Goal: Task Accomplishment & Management: Use online tool/utility

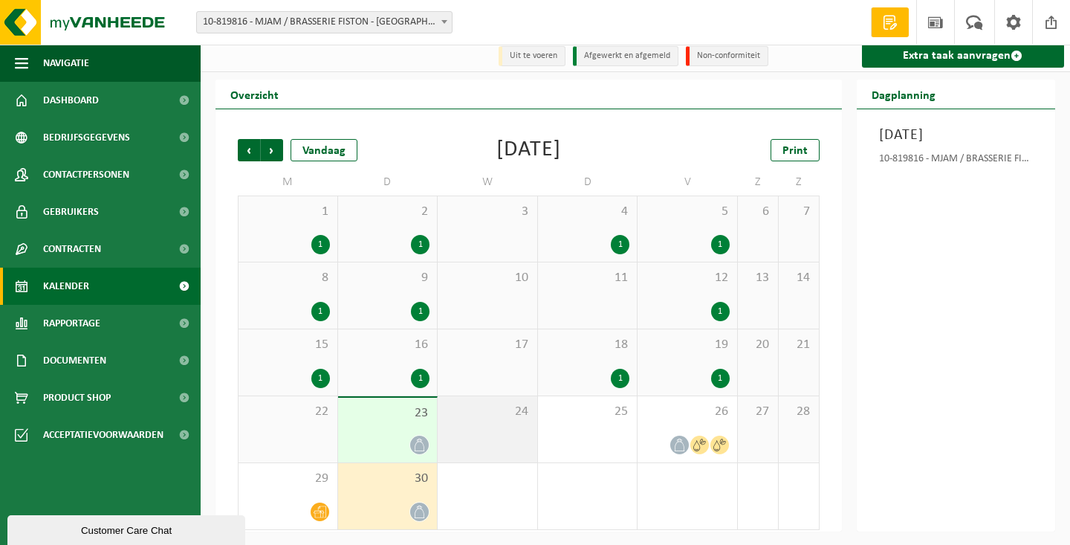
scroll to position [5, 0]
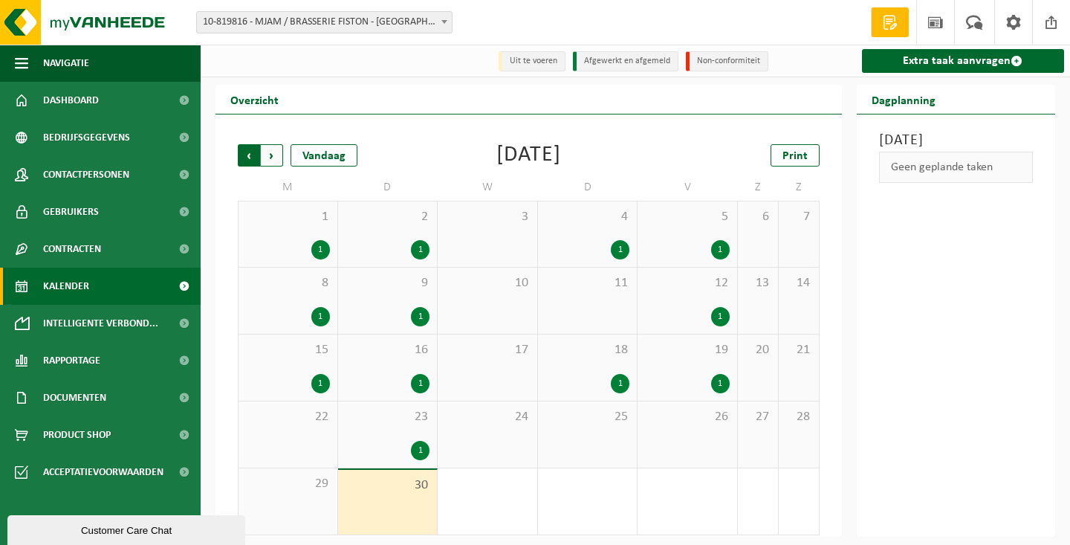
click at [272, 158] on span "Volgende" at bounding box center [272, 155] width 22 height 22
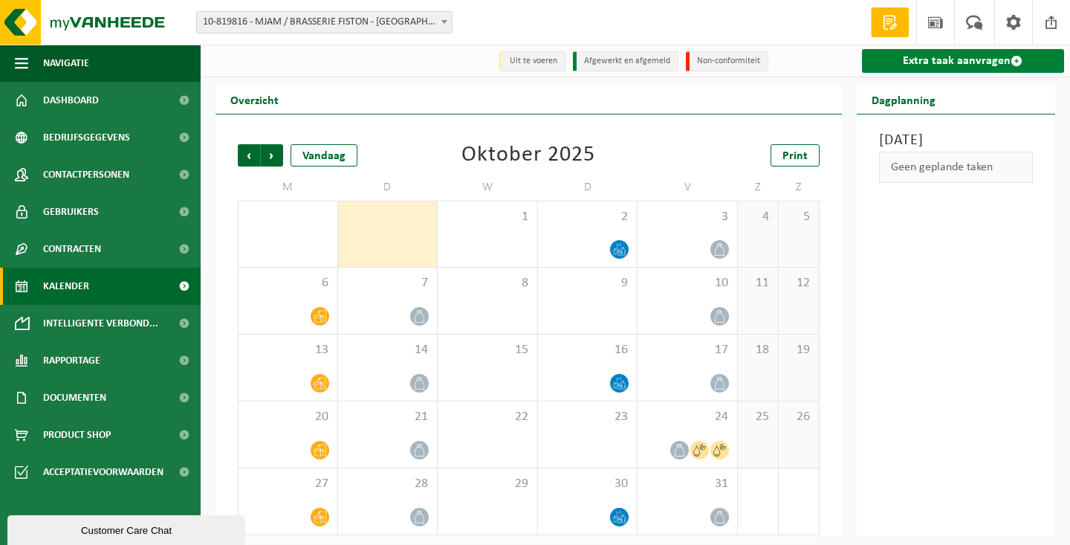
click at [973, 60] on link "Extra taak aanvragen" at bounding box center [963, 61] width 203 height 24
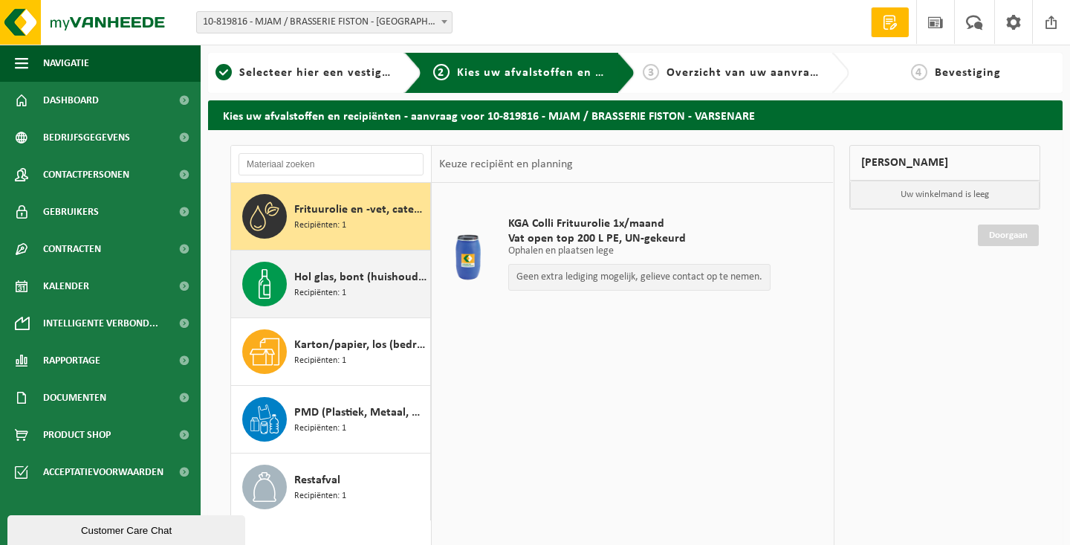
click at [321, 290] on span "Recipiënten: 1" at bounding box center [320, 293] width 52 height 14
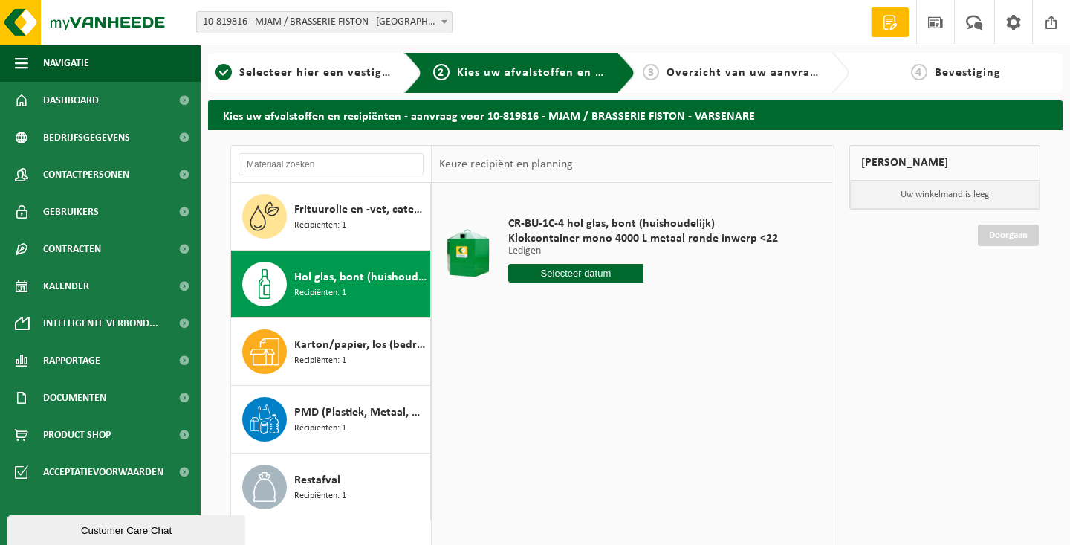
click at [617, 273] on input "text" at bounding box center [575, 273] width 135 height 19
click at [574, 380] on div "8" at bounding box center [574, 381] width 26 height 24
type input "Van 2025-10-08"
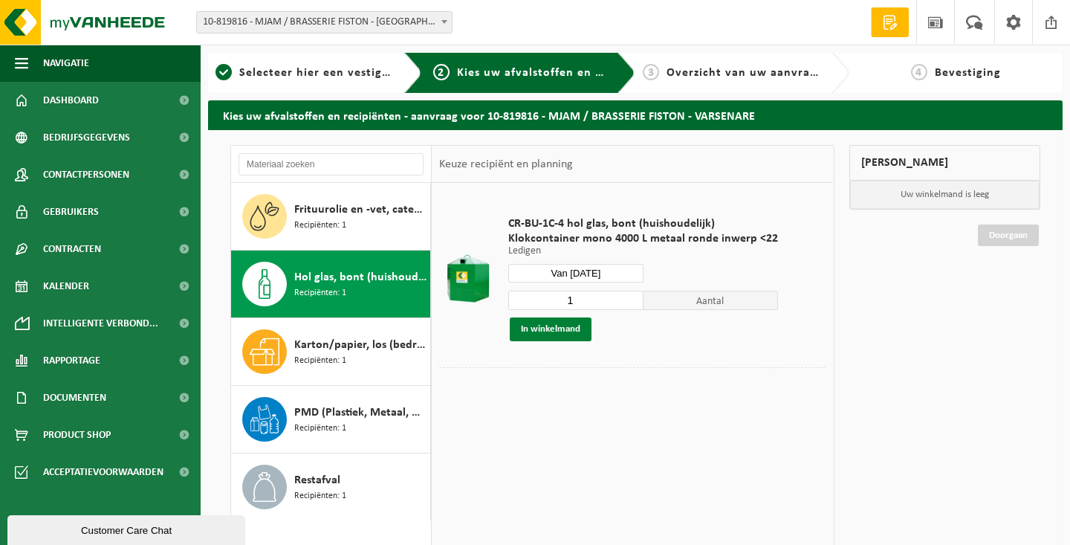
click at [576, 329] on button "In winkelmand" at bounding box center [551, 329] width 82 height 24
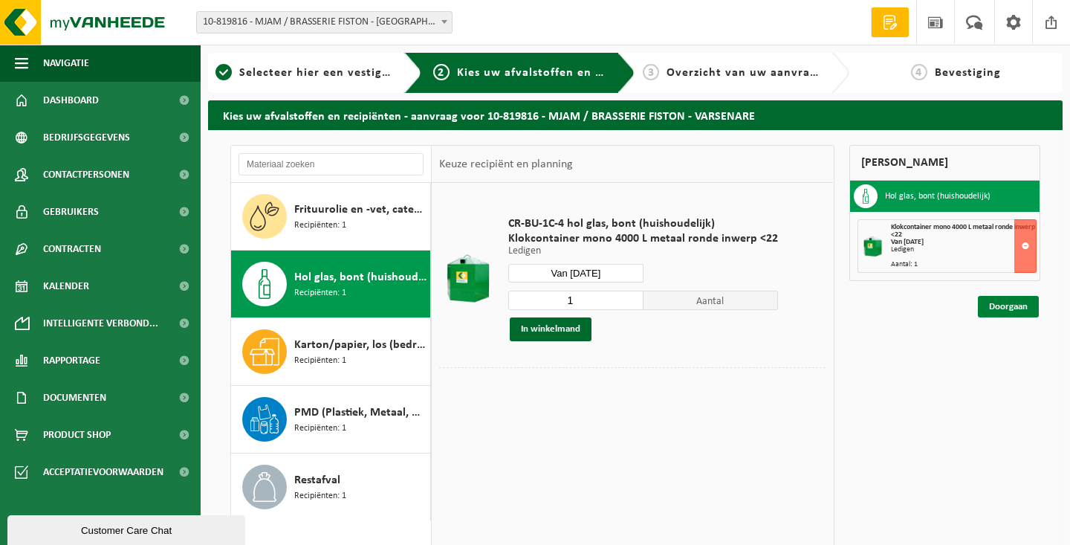
click at [1020, 310] on link "Doorgaan" at bounding box center [1008, 307] width 61 height 22
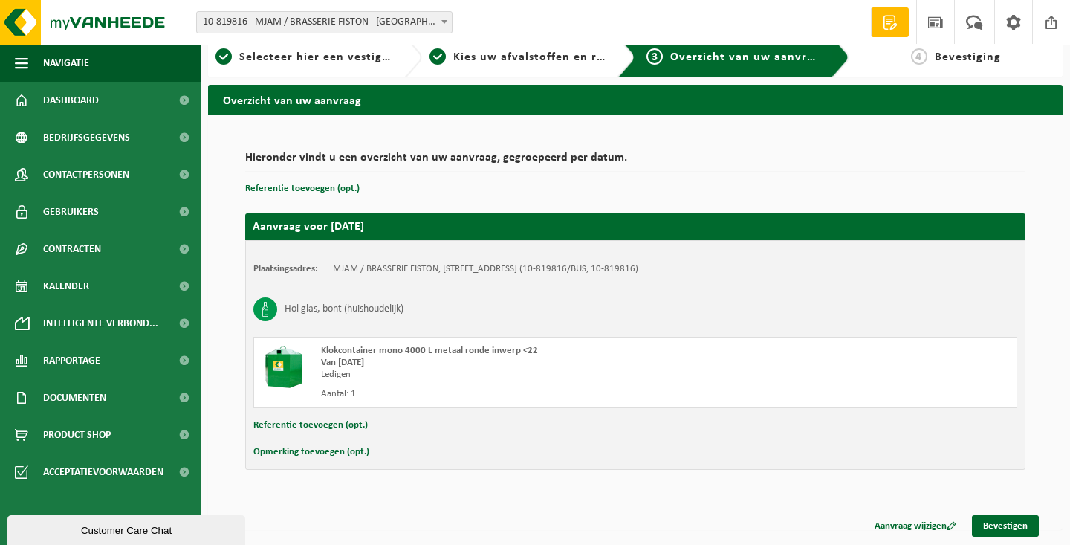
scroll to position [16, 0]
click at [1007, 525] on link "Bevestigen" at bounding box center [1005, 526] width 67 height 22
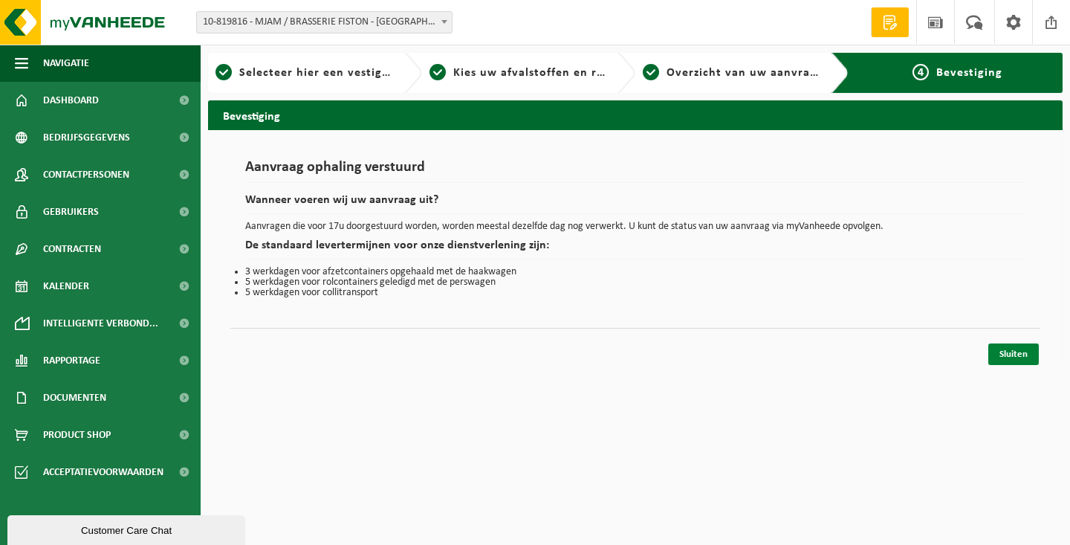
click at [1012, 351] on link "Sluiten" at bounding box center [1013, 354] width 51 height 22
